Goal: Information Seeking & Learning: Learn about a topic

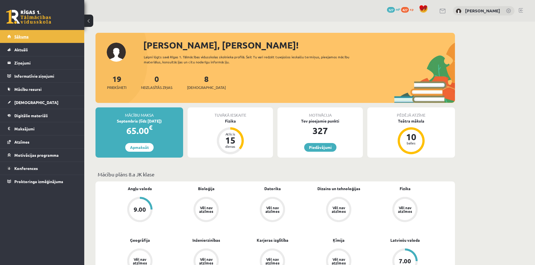
click at [25, 36] on span "Sākums" at bounding box center [21, 36] width 14 height 5
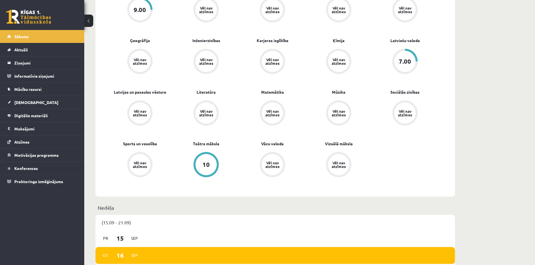
scroll to position [253, 0]
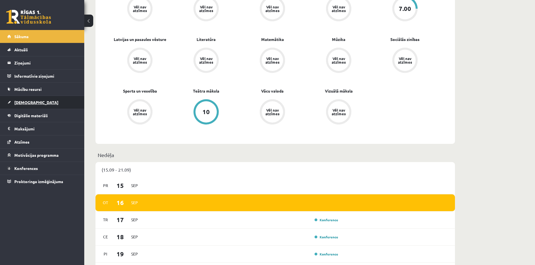
click at [28, 102] on span "[DEMOGRAPHIC_DATA]" at bounding box center [36, 102] width 44 height 5
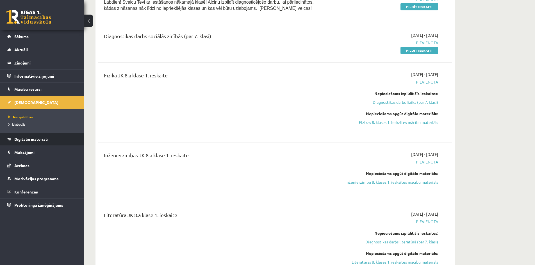
click at [34, 140] on span "Digitālie materiāli" at bounding box center [30, 139] width 33 height 5
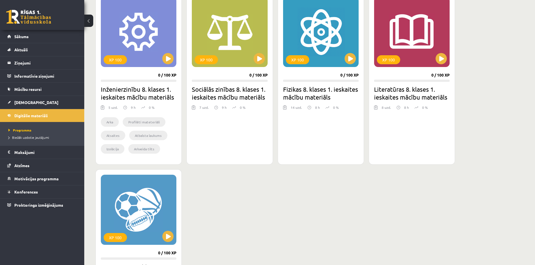
scroll to position [140, 0]
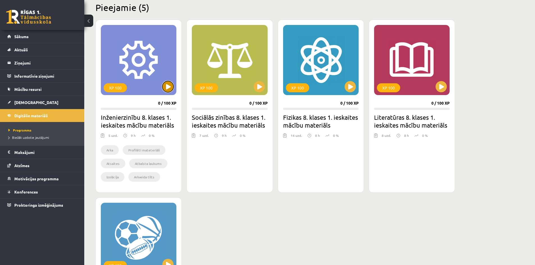
click at [171, 89] on button at bounding box center [167, 86] width 11 height 11
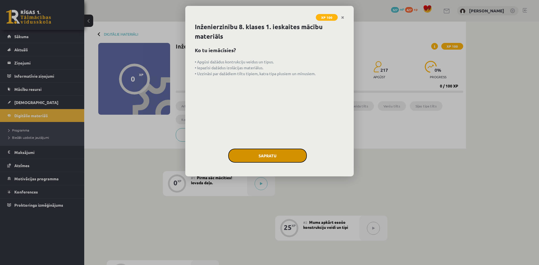
click at [288, 154] on button "Sapratu" at bounding box center [267, 156] width 79 height 14
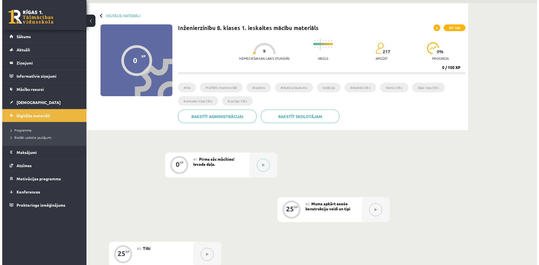
scroll to position [28, 0]
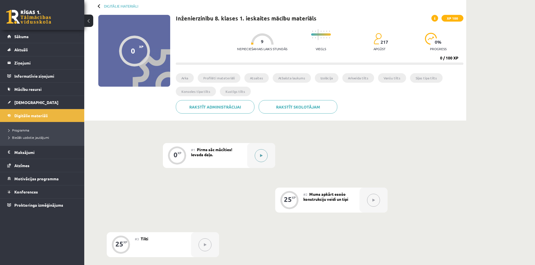
click at [269, 153] on div at bounding box center [261, 155] width 28 height 25
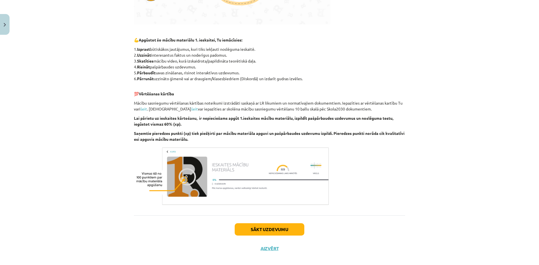
scroll to position [247, 0]
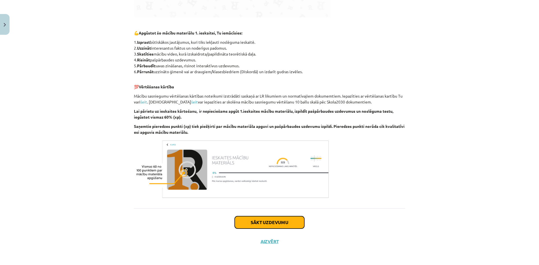
click at [285, 223] on button "Sākt uzdevumu" at bounding box center [270, 222] width 70 height 12
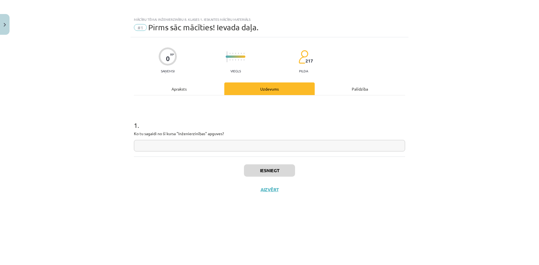
click at [179, 147] on input "text" at bounding box center [269, 146] width 271 height 12
click at [191, 90] on div "Apraksts" at bounding box center [179, 89] width 90 height 13
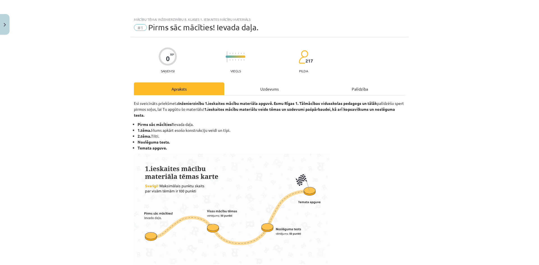
click at [255, 91] on div "Uzdevums" at bounding box center [269, 89] width 90 height 13
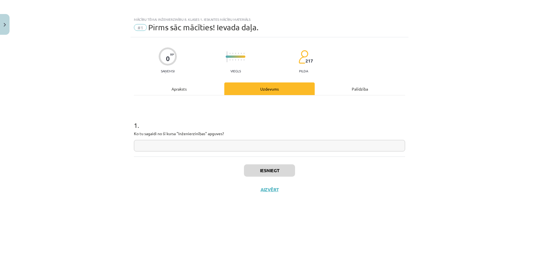
click at [168, 87] on div "Apraksts" at bounding box center [179, 89] width 90 height 13
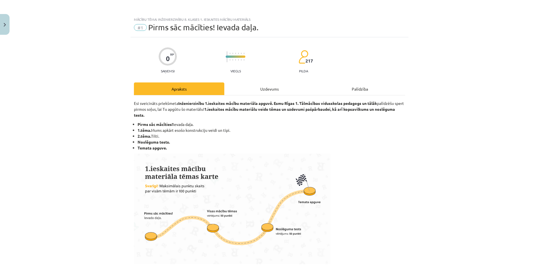
click at [278, 89] on div "Uzdevums" at bounding box center [269, 89] width 90 height 13
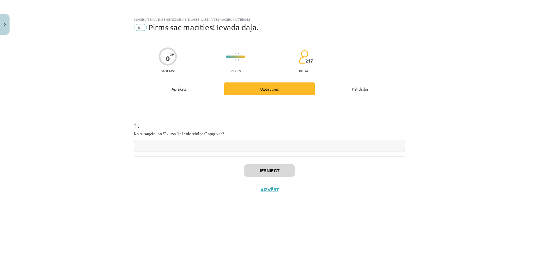
click at [203, 147] on input "text" at bounding box center [269, 146] width 271 height 12
type input "**********"
click at [276, 164] on div "Iesniegt Aizvērt" at bounding box center [269, 176] width 271 height 39
click at [275, 169] on button "Iesniegt" at bounding box center [269, 170] width 51 height 12
click at [287, 195] on button "Nākamā nodarbība" at bounding box center [269, 193] width 55 height 13
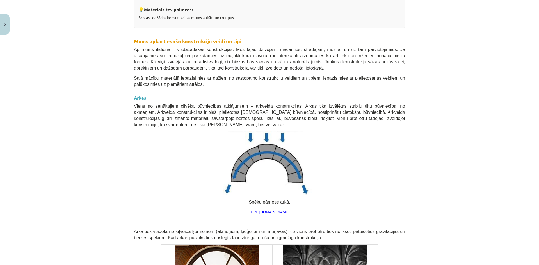
scroll to position [112, 0]
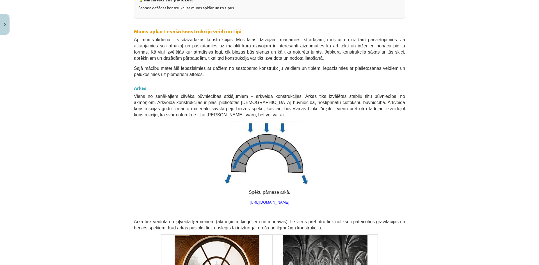
click at [459, 70] on div "Mācību tēma: Inženierzinību 8. klases 1. ieskaites mācību materiāls #2 Mums apk…" at bounding box center [269, 132] width 539 height 265
click at [495, 143] on div "Mācību tēma: Inženierzinību 8. klases 1. ieskaites mācību materiāls #2 Mums apk…" at bounding box center [269, 132] width 539 height 265
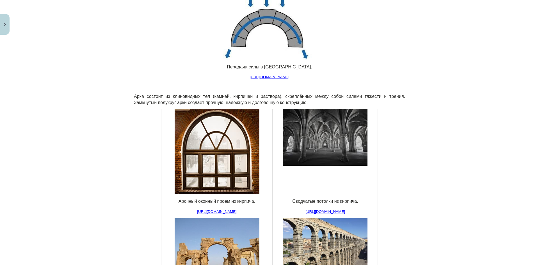
scroll to position [253, 0]
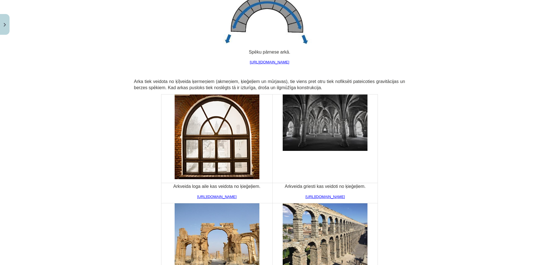
click at [479, 194] on div "Mācību tēma: Inženierzinību 8. klases 1. ieskaites mācību materiāls #2 Mums apk…" at bounding box center [269, 132] width 539 height 265
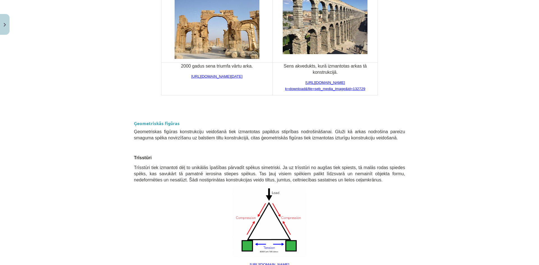
scroll to position [477, 0]
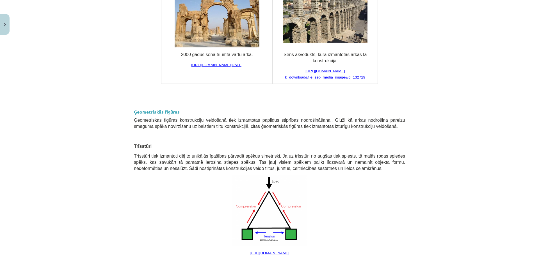
click at [478, 125] on div "Mācību tēma: Inženierzinību 8. klases 1. ieskaites mācību materiāls #2 Mums apk…" at bounding box center [269, 132] width 539 height 265
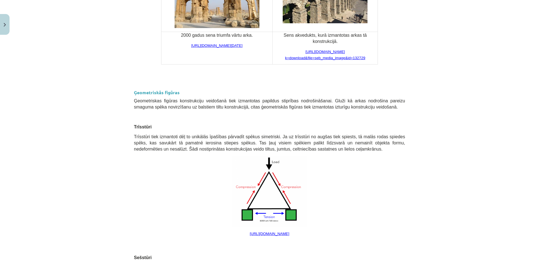
scroll to position [505, 0]
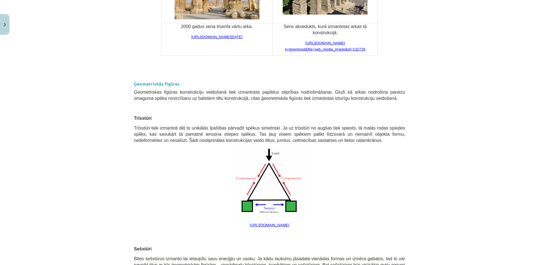
click at [486, 152] on div "Mācību tēma: Inženierzinību 8. klases 1. ieskaites mācību materiāls #2 Mums apk…" at bounding box center [269, 132] width 539 height 265
click at [289, 224] on link "https://letstalkscience.ca/sites/default/files/styles/x_large/public/2020-08/do…" at bounding box center [270, 225] width 40 height 4
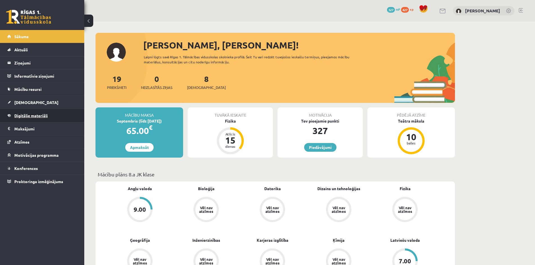
click at [41, 118] on span "Digitālie materiāli" at bounding box center [30, 115] width 33 height 5
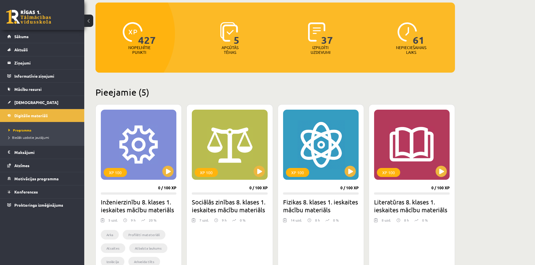
scroll to position [56, 0]
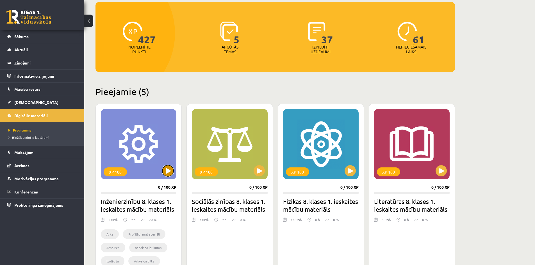
click at [168, 176] on button at bounding box center [167, 170] width 11 height 11
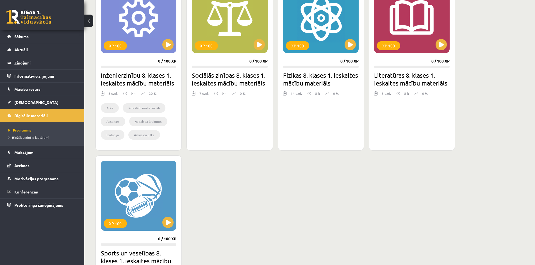
scroll to position [196, 0]
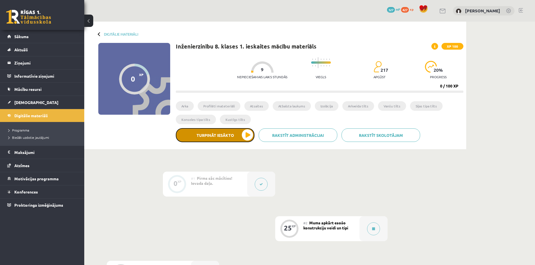
click at [240, 133] on button "Turpināt iesākto" at bounding box center [215, 135] width 79 height 14
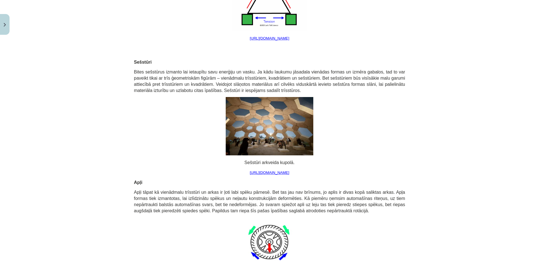
scroll to position [674, 0]
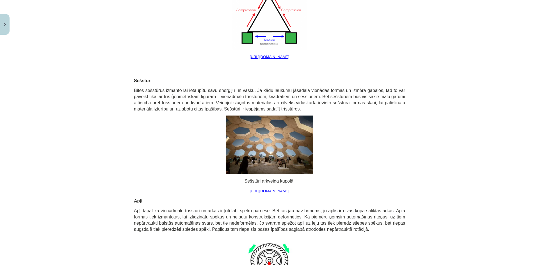
click at [79, 73] on div "Mācību tēma: Inženierzinību 8. klases 1. ieskaites mācību materiāls #2 Mums apk…" at bounding box center [269, 132] width 539 height 265
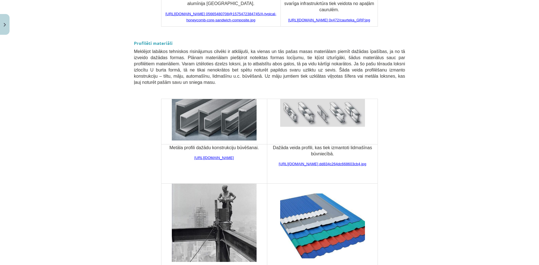
scroll to position [1104, 0]
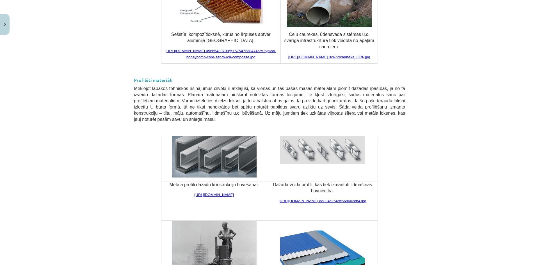
click at [431, 128] on div "Mācību tēma: Inženierzinību 8. klases 1. ieskaites mācību materiāls #2 Mums apk…" at bounding box center [269, 132] width 539 height 265
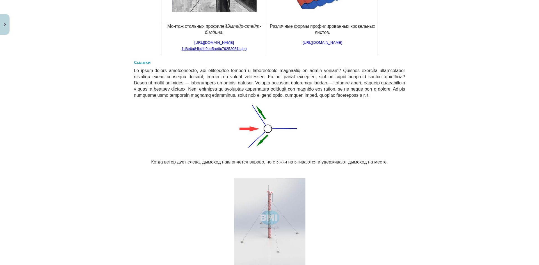
scroll to position [1385, 0]
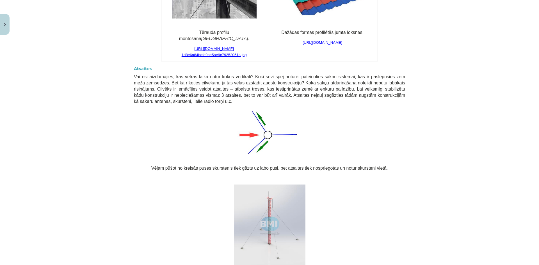
click at [420, 123] on div "Mācību tēma: Inženierzinību 8. klases 1. ieskaites mācību materiāls #2 Mums apk…" at bounding box center [269, 132] width 539 height 265
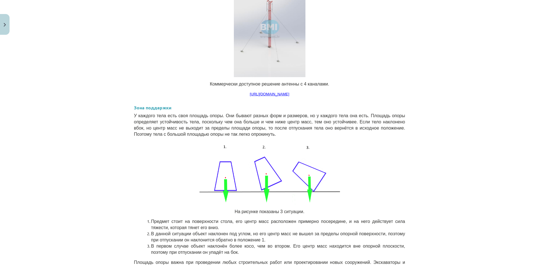
scroll to position [1687, 0]
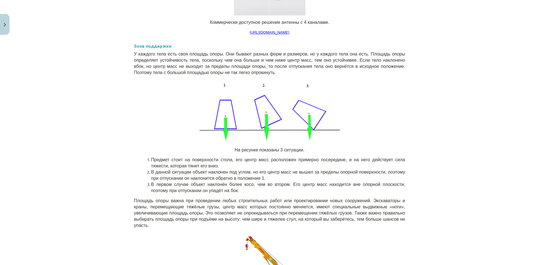
click at [419, 59] on div "Тема исследования: Инженерное дело, 8 класс, учебный материал для теста 1 класс…" at bounding box center [269, 132] width 539 height 265
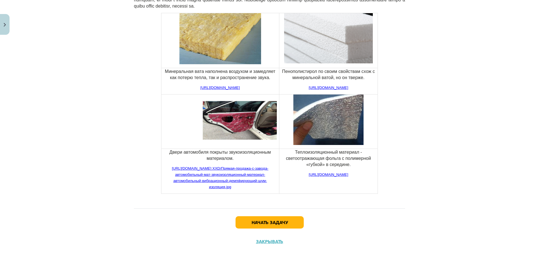
scroll to position [2116, 0]
click at [290, 224] on button "Начать задачу" at bounding box center [269, 222] width 68 height 12
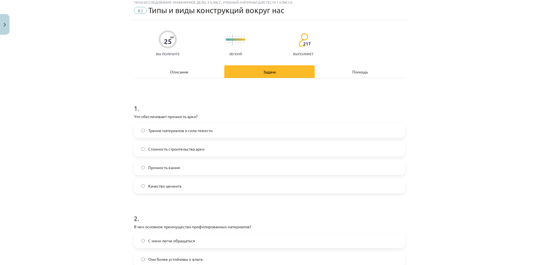
scroll to position [14, 0]
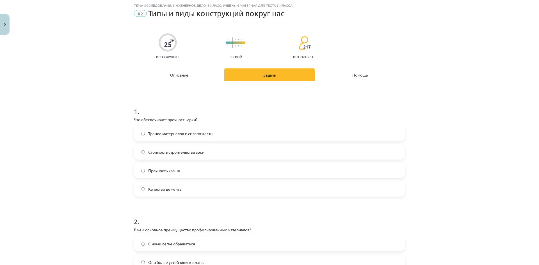
click at [230, 136] on label "Трение материалов и сила тяжести" at bounding box center [269, 134] width 270 height 14
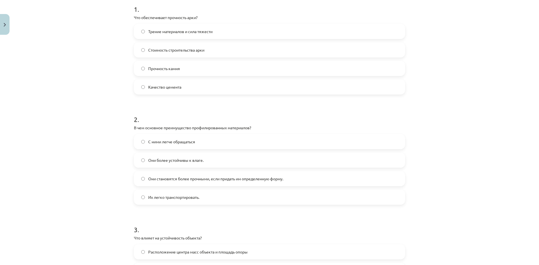
scroll to position [126, 0]
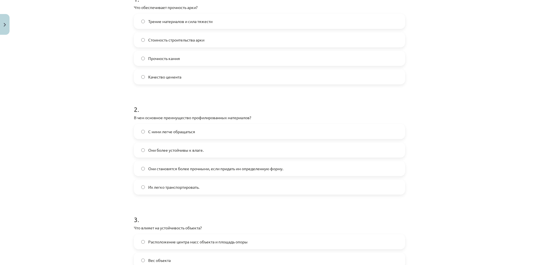
click at [306, 170] on label "Они становятся более прочными, если придать им определенную форму." at bounding box center [269, 169] width 270 height 14
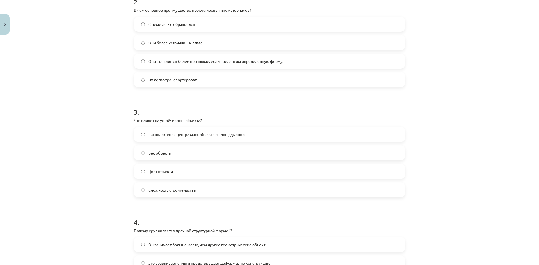
scroll to position [239, 0]
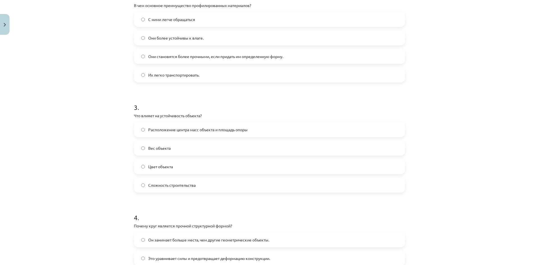
click at [289, 128] on label "Расположение центра масс объекта и площадь опоры" at bounding box center [269, 130] width 270 height 14
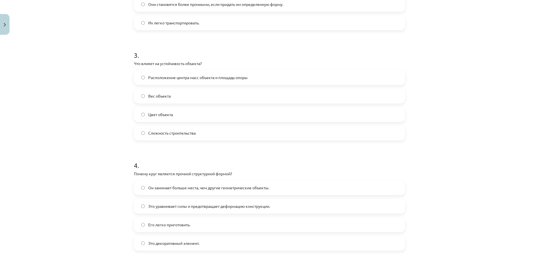
scroll to position [351, 0]
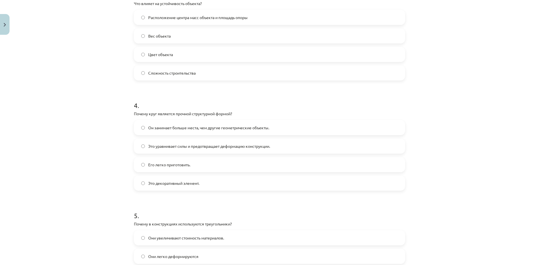
click at [299, 146] on label "Это уравнивает силы и предотвращает деформацию конструкции." at bounding box center [269, 146] width 270 height 14
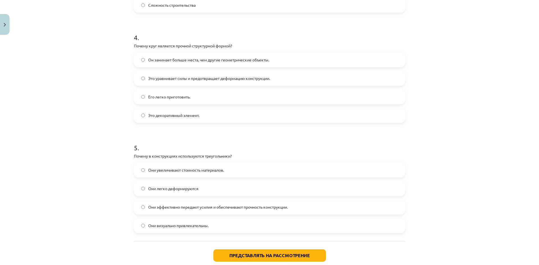
scroll to position [435, 0]
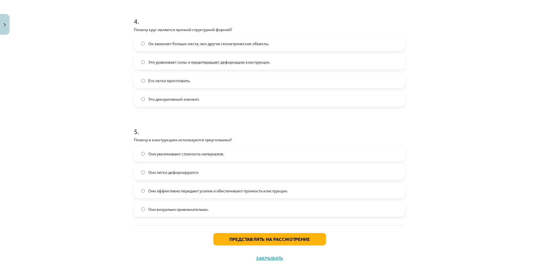
click at [287, 194] on label "Они эффективно передают усилия и обеспечивают прочность конструкции." at bounding box center [269, 191] width 270 height 14
click at [285, 243] on button "Представлять на рассмотрение" at bounding box center [269, 239] width 113 height 12
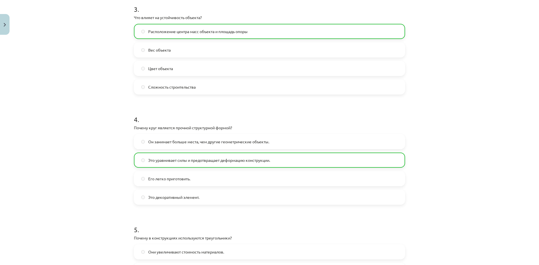
scroll to position [470, 0]
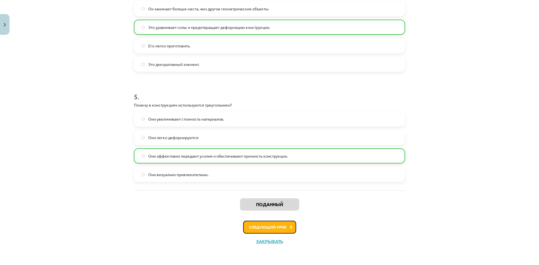
click at [287, 223] on button "Следующий урок" at bounding box center [269, 227] width 53 height 13
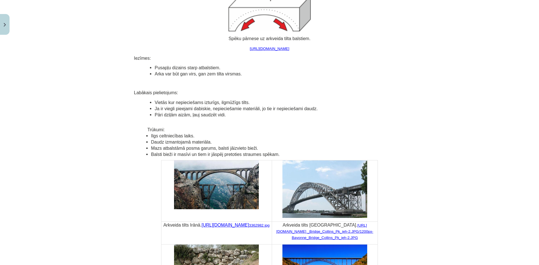
scroll to position [337, 0]
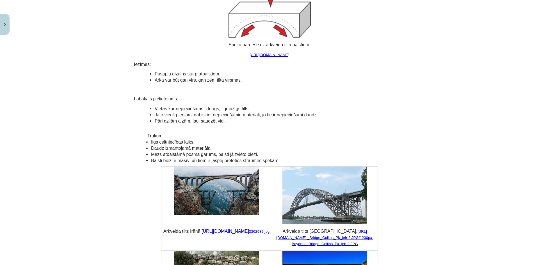
click at [455, 115] on div "Mācību tēma: Inženierzinību 8. klases 1. ieskaites mācību materiāls #3 Tilti 25…" at bounding box center [269, 132] width 539 height 265
click at [43, 134] on div "Mācību tēma: Inženierzinību 8. klases 1. ieskaites mācību materiāls #3 Tilti 25…" at bounding box center [269, 132] width 539 height 265
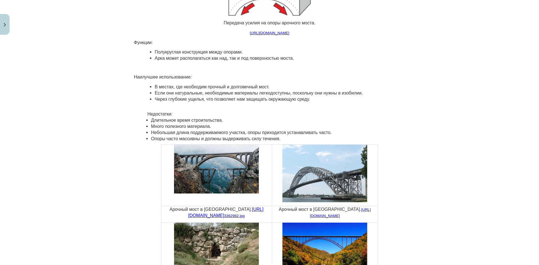
scroll to position [365, 0]
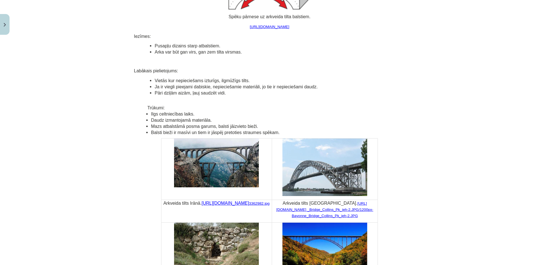
click at [115, 84] on div "Mācību tēma: Inženierzinību 8. klases 1. ieskaites mācību materiāls #3 Tilti 25…" at bounding box center [269, 132] width 539 height 265
click at [51, 93] on div "Mācību tēma: Inženierzinību 8. klases 1. ieskaites mācību materiāls #3 Tilti 25…" at bounding box center [269, 132] width 539 height 265
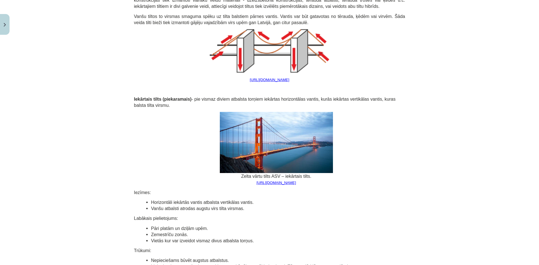
scroll to position [695, 0]
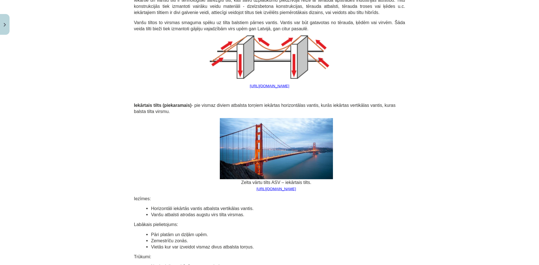
click at [81, 135] on div "Mācību tēma: Inženierzinību 8. klases 1. ieskaites mācību materiāls #3 Tilti 25…" at bounding box center [269, 132] width 539 height 265
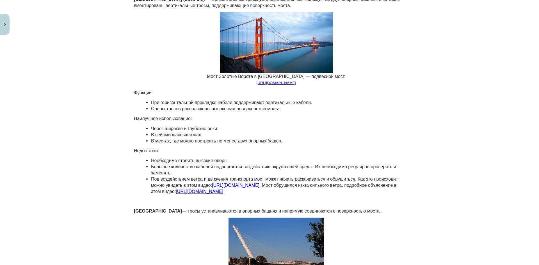
scroll to position [808, 0]
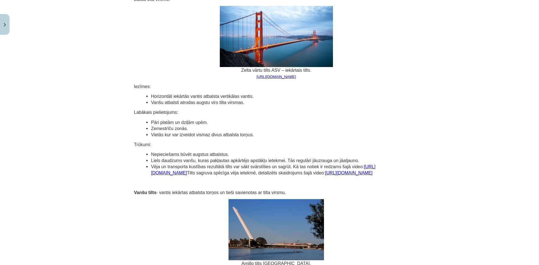
drag, startPoint x: 49, startPoint y: 143, endPoint x: 58, endPoint y: 149, distance: 10.7
click at [49, 143] on div "Mācību tēma: Inženierzinību 8. klases 1. ieskaites mācību materiāls #3 Tilti 25…" at bounding box center [269, 132] width 539 height 265
click at [375, 170] on link "[URL][DOMAIN_NAME]" at bounding box center [263, 169] width 224 height 11
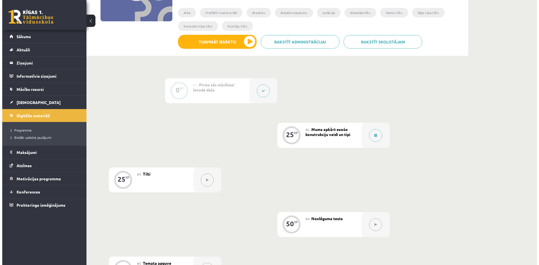
scroll to position [140, 0]
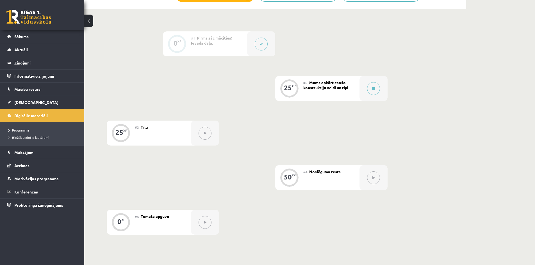
click at [204, 134] on icon at bounding box center [205, 133] width 3 height 3
click at [376, 89] on button at bounding box center [373, 88] width 13 height 13
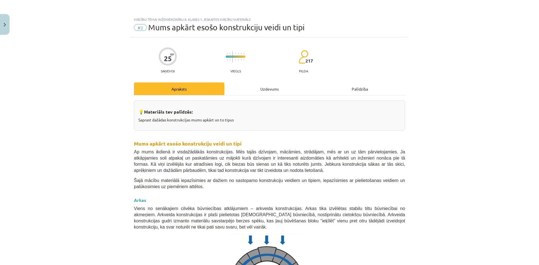
click at [267, 90] on div "Uzdevums" at bounding box center [269, 89] width 90 height 13
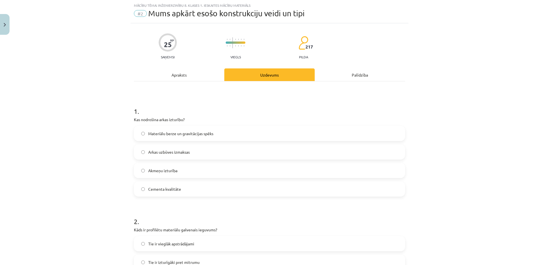
click at [189, 75] on div "Apraksts" at bounding box center [179, 74] width 90 height 13
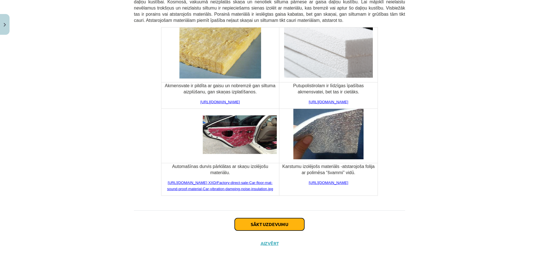
click at [257, 218] on button "Sākt uzdevumu" at bounding box center [270, 224] width 70 height 12
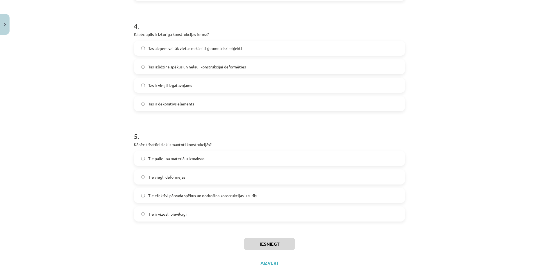
scroll to position [452, 0]
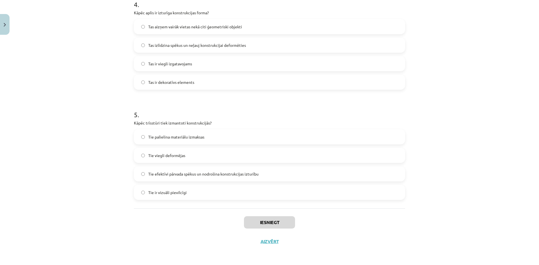
click at [161, 170] on label "Tie efektīvi pārvada spēkus un nodrošina konstrukcijas izturību" at bounding box center [269, 174] width 270 height 14
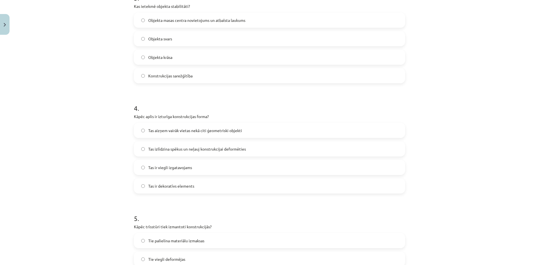
scroll to position [340, 0]
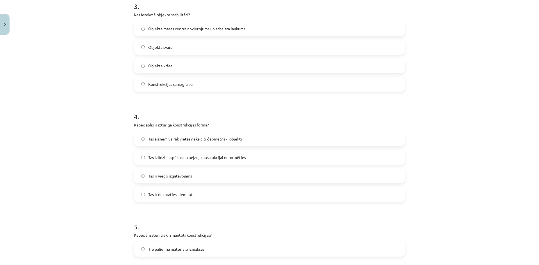
click at [189, 158] on span "Tas izlīdzina spēkus un neļauj konstrukcijai deformēties" at bounding box center [197, 158] width 98 height 6
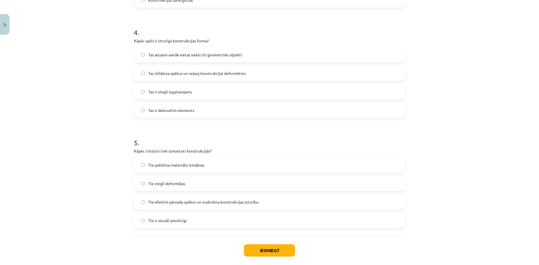
scroll to position [283, 0]
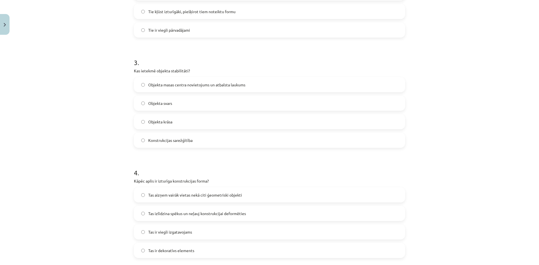
click at [247, 87] on label "Objekta masas centra novietojums un atbalsta laukums" at bounding box center [269, 85] width 270 height 14
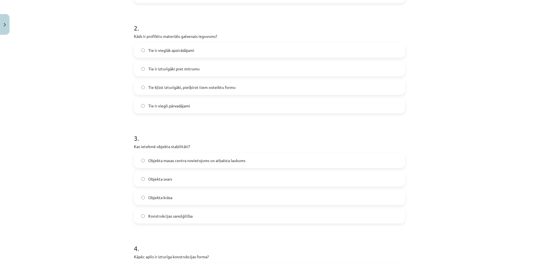
scroll to position [199, 0]
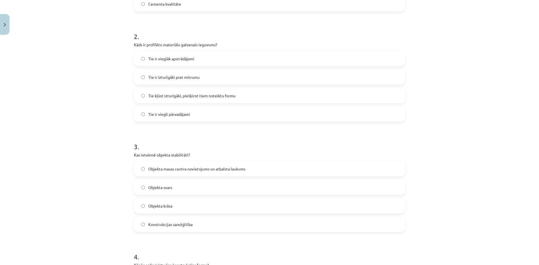
click at [257, 96] on label "Tie kļūst izturīgāki, piešķirot tiem noteiktu formu" at bounding box center [269, 96] width 270 height 14
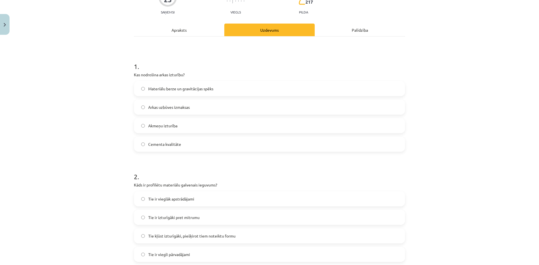
click at [246, 85] on label "Materiālu berze un gravitācijas spēks" at bounding box center [269, 89] width 270 height 14
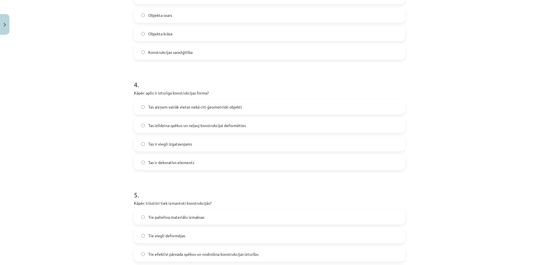
scroll to position [452, 0]
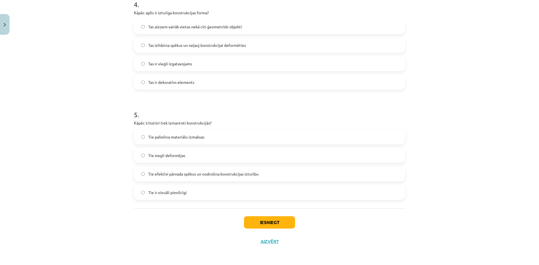
click at [279, 235] on div "Iesniegt Aizvērt" at bounding box center [269, 228] width 271 height 39
click at [278, 225] on button "Iesniegt" at bounding box center [269, 222] width 51 height 12
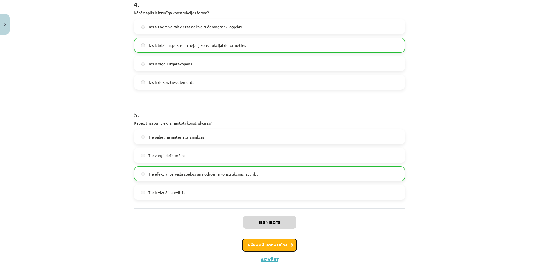
click at [276, 248] on button "Nākamā nodarbība" at bounding box center [269, 245] width 55 height 13
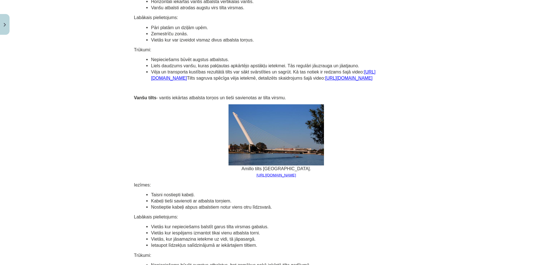
scroll to position [884, 0]
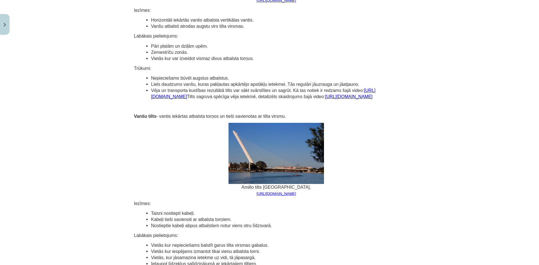
click at [471, 107] on div "Mācību tēma: Inženierzinību 8. klases 1. ieskaites mācību materiāls #3 Tilti 25…" at bounding box center [269, 132] width 539 height 265
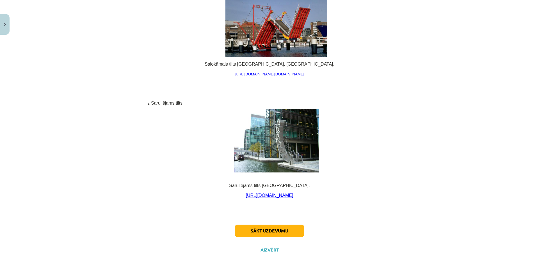
scroll to position [3703, 0]
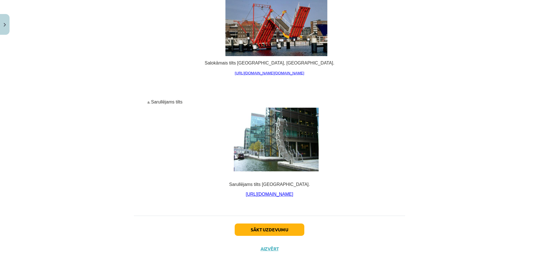
drag, startPoint x: 534, startPoint y: 251, endPoint x: 527, endPoint y: 247, distance: 8.3
click at [527, 247] on div "Mācību tēma: Inženierzinību 8. klases 1. ieskaites mācību materiāls #3 Tilti 25…" at bounding box center [269, 132] width 539 height 265
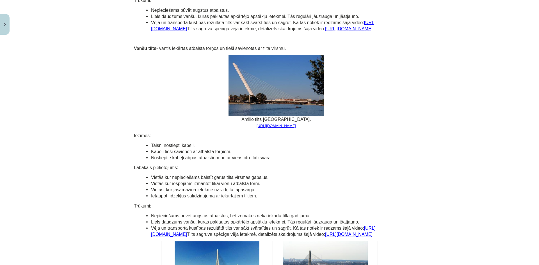
scroll to position [961, 0]
